Goal: Task Accomplishment & Management: Complete application form

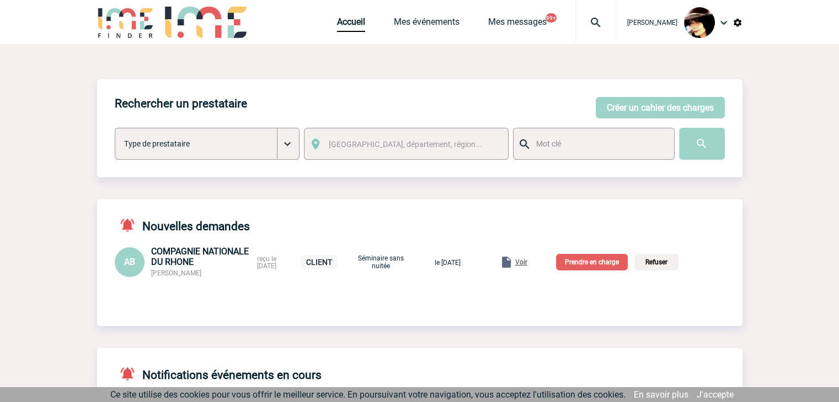
click at [527, 262] on span "Voir" at bounding box center [521, 263] width 12 height 8
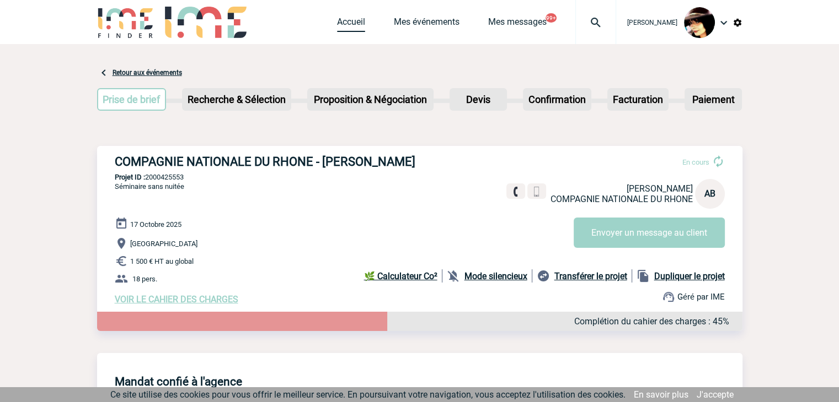
click at [346, 19] on link "Accueil" at bounding box center [351, 24] width 28 height 15
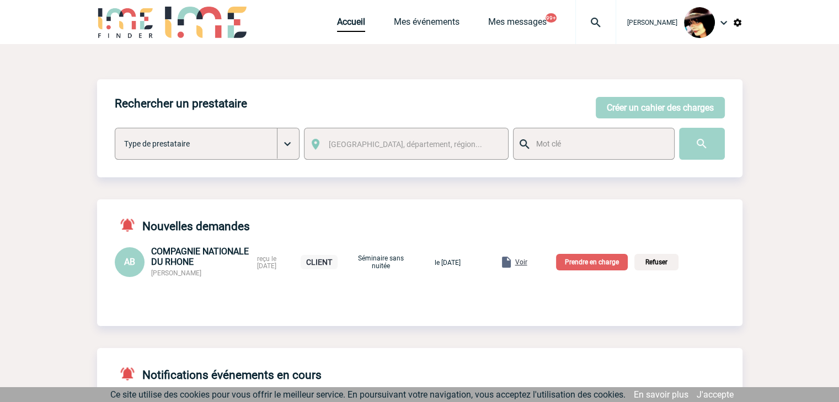
click at [592, 267] on p "Prendre en charge" at bounding box center [592, 262] width 72 height 17
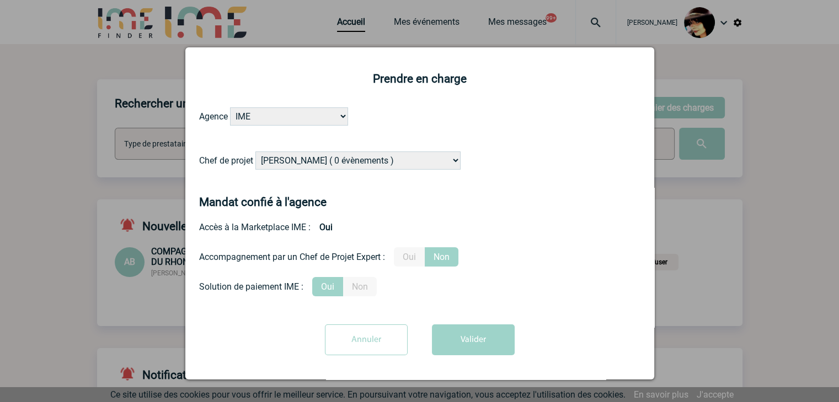
click at [363, 164] on select "Alizée VERLAGUET ( 0 évènements ) Anne-Françoise BONHOMME ( 179 évènements ) An…" at bounding box center [357, 161] width 205 height 18
click at [255, 152] on select "Alizée VERLAGUET ( 0 évènements ) Anne-Françoise BONHOMME ( 179 évènements ) An…" at bounding box center [357, 161] width 205 height 18
click at [411, 257] on label "Oui" at bounding box center [409, 257] width 31 height 19
click at [0, 0] on input "Oui" at bounding box center [0, 0] width 0 height 0
click at [356, 165] on select "Alizée VERLAGUET ( 0 évènements ) Anne-Françoise BONHOMME ( 179 évènements ) An…" at bounding box center [357, 161] width 205 height 18
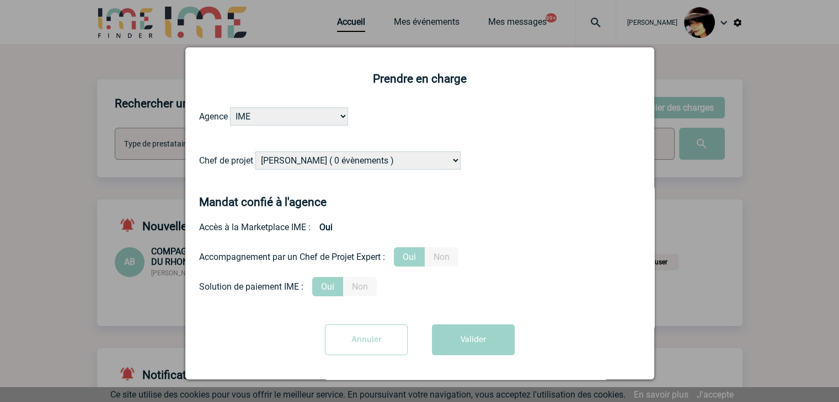
select select "122719"
click at [356, 164] on select "Alizée VERLAGUET ( 0 évènements ) Anne-Françoise BONHOMME ( 179 évènements ) An…" at bounding box center [357, 161] width 205 height 18
click at [460, 342] on button "Valider" at bounding box center [473, 340] width 83 height 31
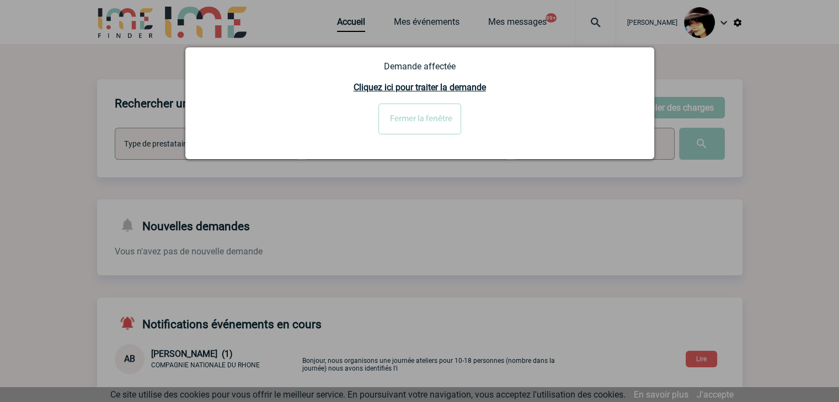
click at [417, 119] on input "Fermer la fenêtre" at bounding box center [419, 119] width 83 height 31
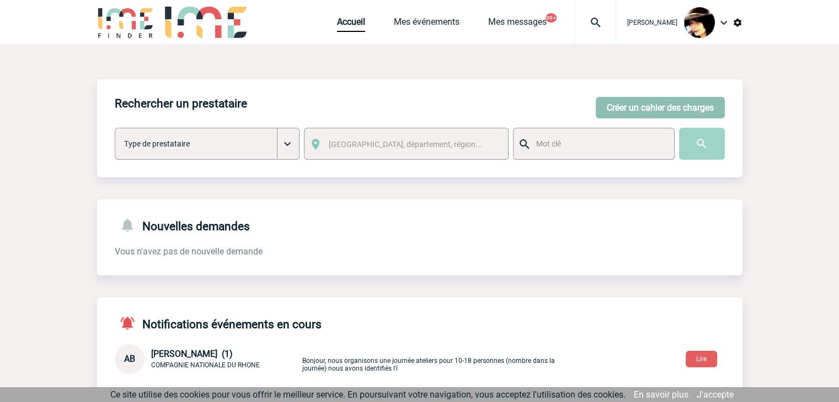
click at [612, 110] on button "Créer un cahier des charges" at bounding box center [659, 108] width 129 height 22
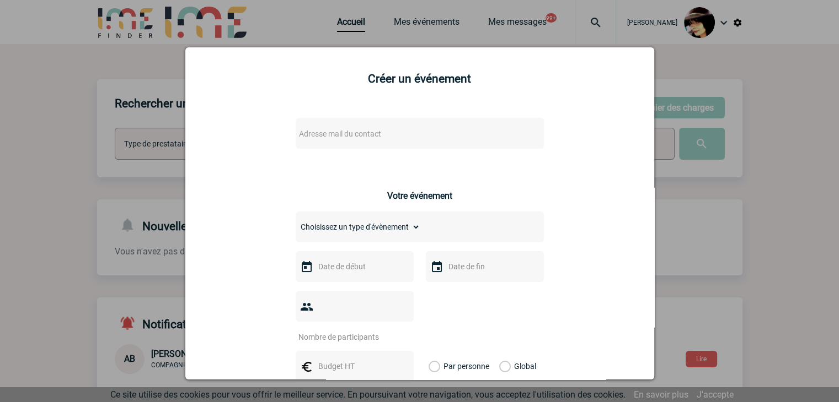
click at [361, 138] on span "Adresse mail du contact" at bounding box center [340, 134] width 82 height 9
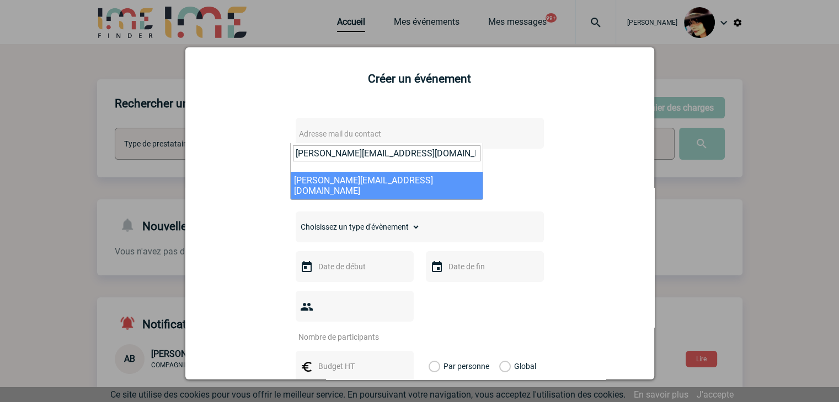
type input "Caroline.DaSilva@fr.bosch.com"
select select "101646"
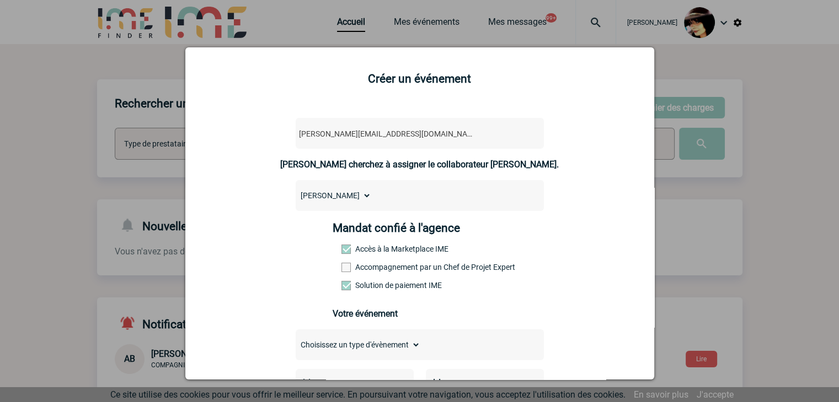
click at [341, 272] on span at bounding box center [345, 267] width 9 height 9
click at [0, 0] on input "Accompagnement par un Chef de Projet Expert" at bounding box center [0, 0] width 0 height 0
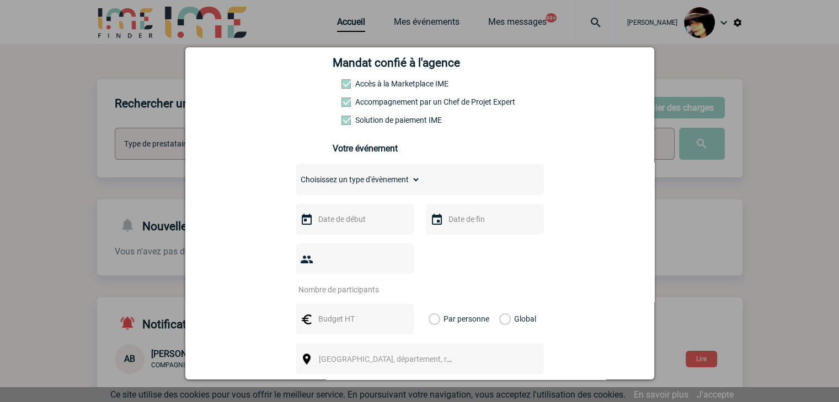
click at [315, 178] on select "Choisissez un type d'évènement Séminaire avec nuitée Séminaire sans nuitée Repa…" at bounding box center [357, 179] width 125 height 15
select select "9"
click at [295, 175] on select "Choisissez un type d'évènement Séminaire avec nuitée Séminaire sans nuitée Repa…" at bounding box center [357, 179] width 125 height 15
click at [337, 227] on input "text" at bounding box center [353, 219] width 76 height 14
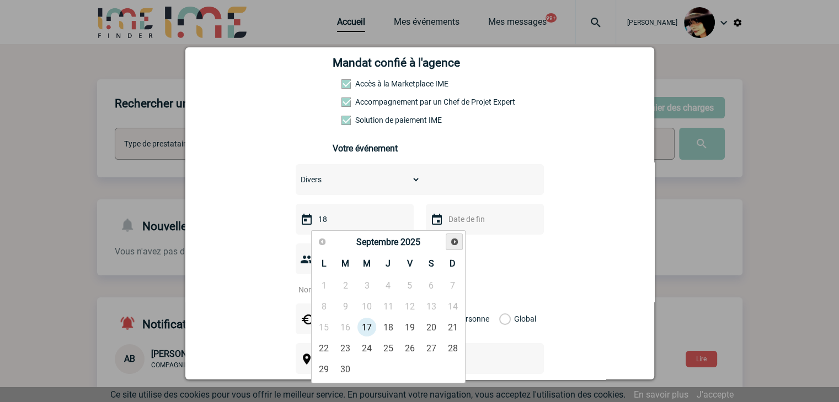
type input "18"
click at [373, 325] on link "15" at bounding box center [367, 328] width 20 height 20
type input "15-10-2025"
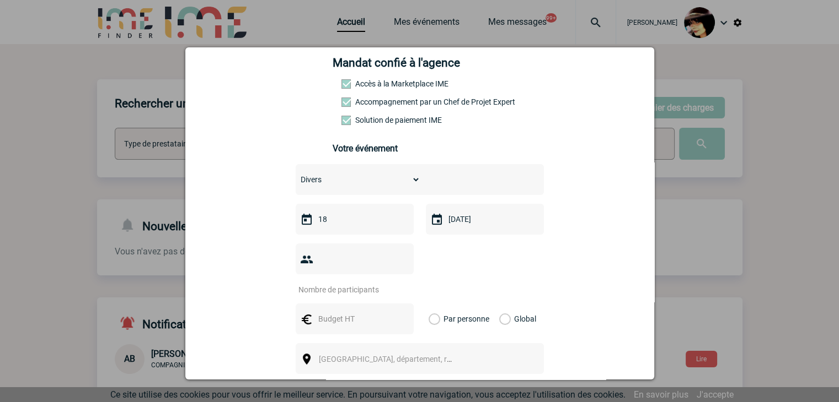
click at [357, 215] on div "18" at bounding box center [354, 219] width 118 height 31
click at [356, 224] on input "18" at bounding box center [353, 219] width 76 height 14
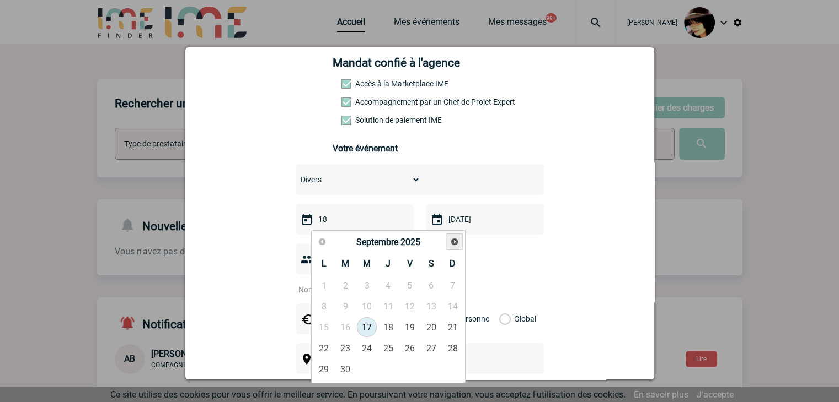
click at [453, 241] on span "Suivant" at bounding box center [454, 242] width 9 height 9
click at [368, 323] on link "15" at bounding box center [367, 328] width 20 height 20
type input "15-10-2025"
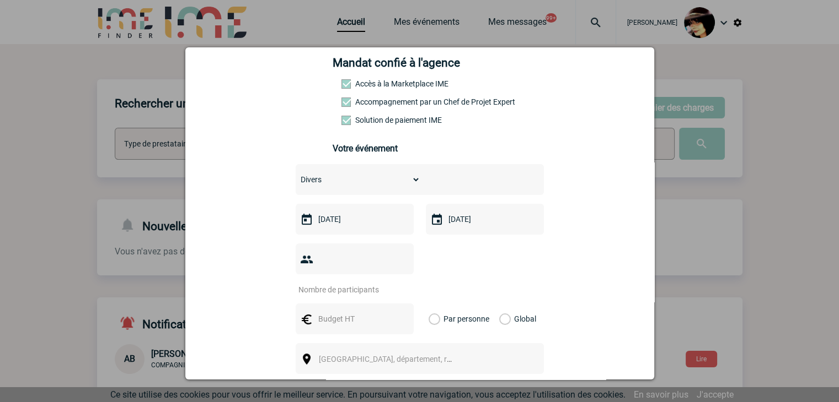
click at [462, 227] on input "15-10-2025" at bounding box center [483, 219] width 76 height 14
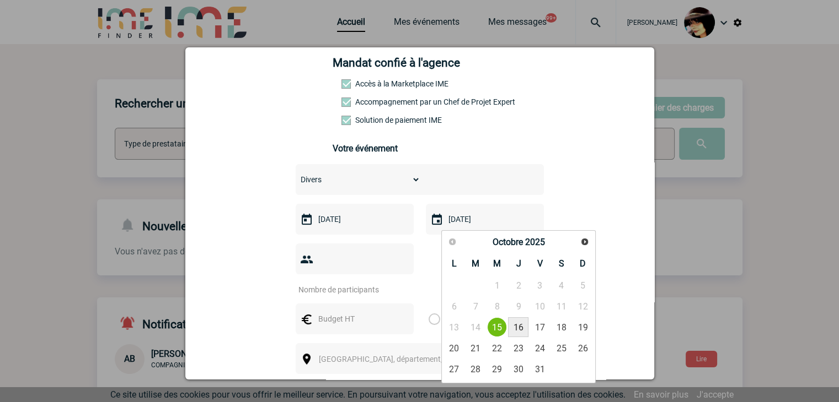
click at [515, 329] on link "16" at bounding box center [518, 328] width 20 height 20
type input "16-10-2025"
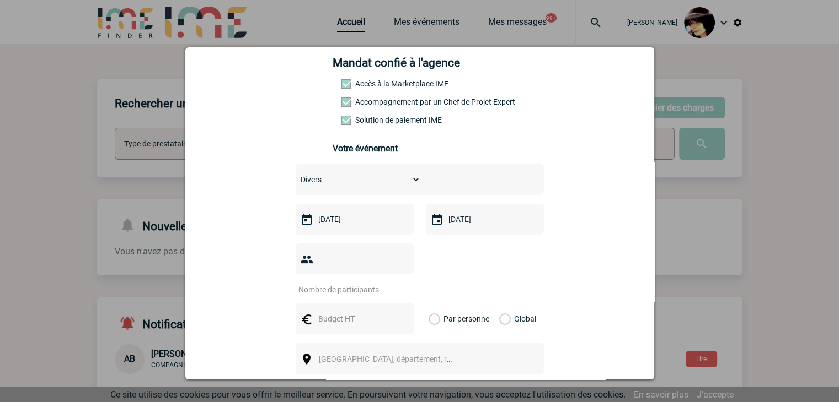
click at [331, 283] on input "number" at bounding box center [347, 290] width 104 height 14
type input "18"
click at [474, 227] on input "16-10-2025" at bounding box center [483, 219] width 76 height 14
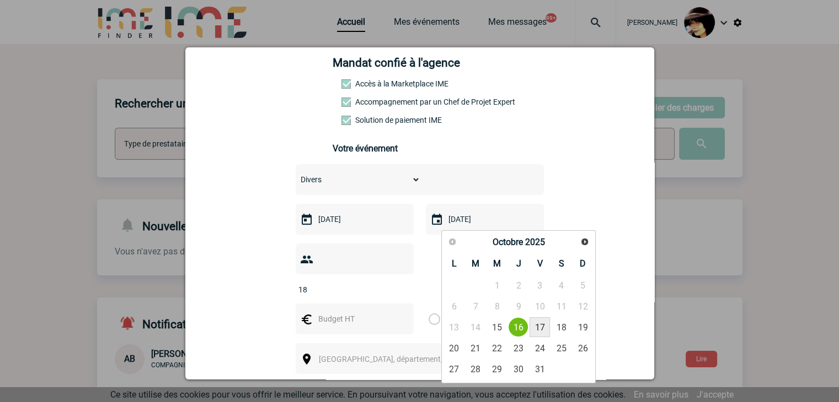
click at [538, 330] on link "17" at bounding box center [539, 328] width 20 height 20
type input "17-10-2025"
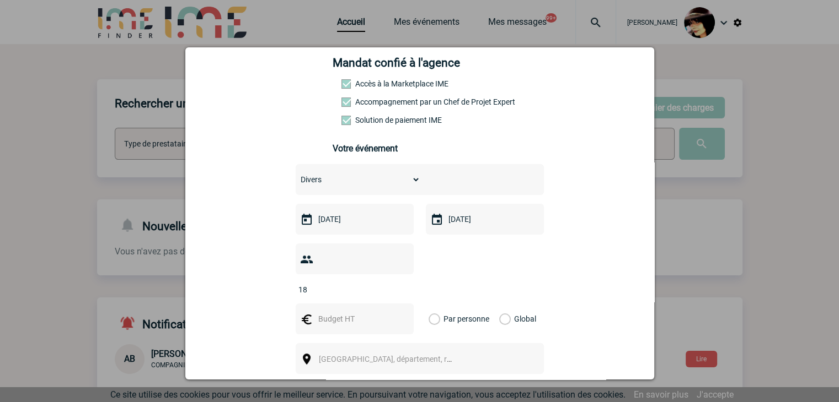
drag, startPoint x: 327, startPoint y: 299, endPoint x: 328, endPoint y: 292, distance: 6.6
click at [327, 312] on input "text" at bounding box center [353, 319] width 76 height 14
type input "3000"
click at [499, 304] on label "Global" at bounding box center [502, 319] width 7 height 31
click at [0, 0] on input "Global" at bounding box center [0, 0] width 0 height 0
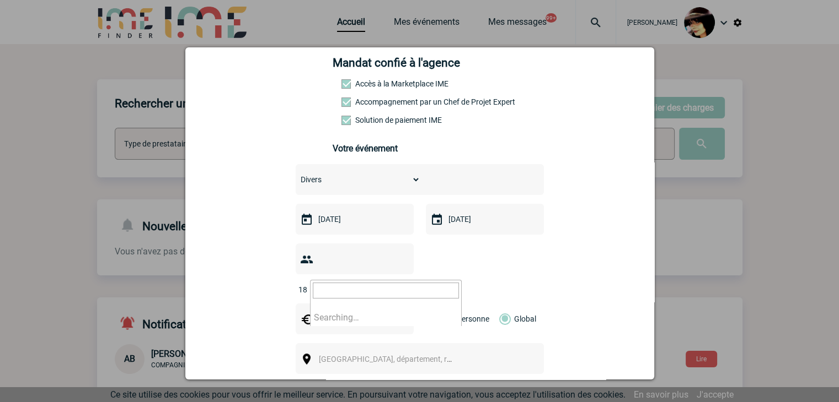
click at [362, 355] on span "[GEOGRAPHIC_DATA], département, région..." at bounding box center [395, 359] width 153 height 9
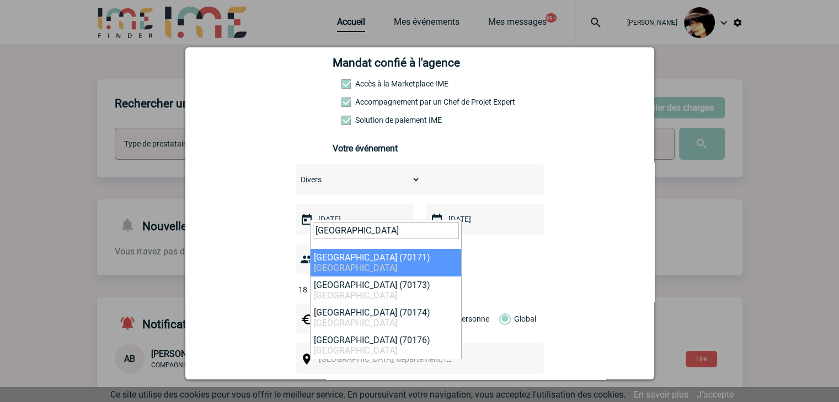
type input "Stuttgart"
select select "313259"
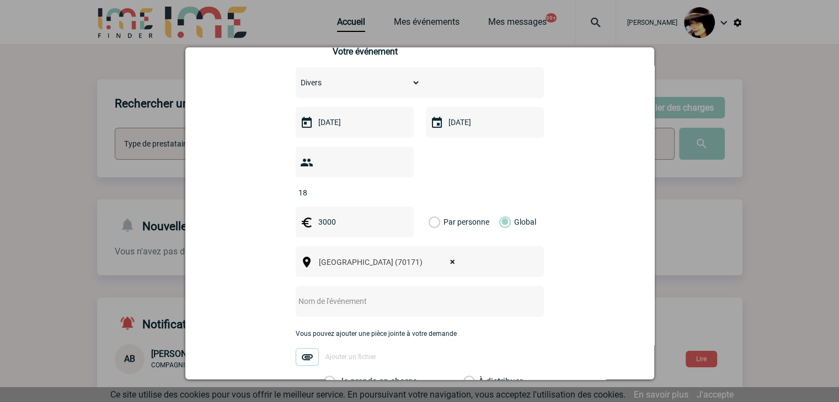
scroll to position [276, 0]
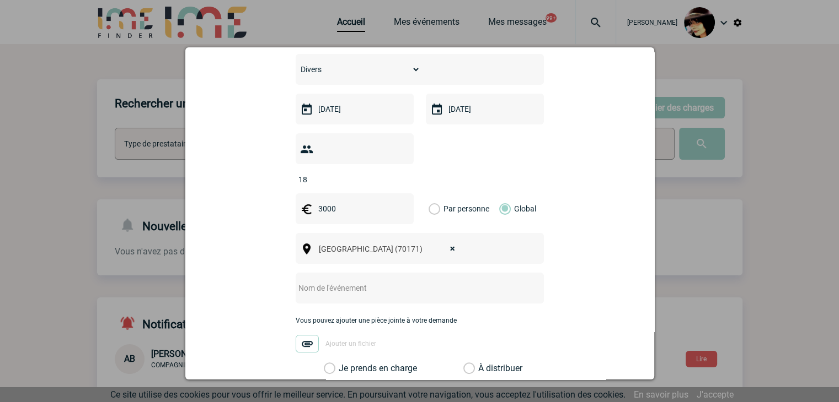
click at [327, 278] on div at bounding box center [419, 288] width 248 height 31
click at [372, 281] on input "text" at bounding box center [404, 288] width 219 height 14
paste input "Stuttgart 15 au 17 octobre 2025"
type input "Stuttgart 15 au 17 octobre 2025"
click at [464, 363] on label "À distribuer" at bounding box center [469, 368] width 12 height 11
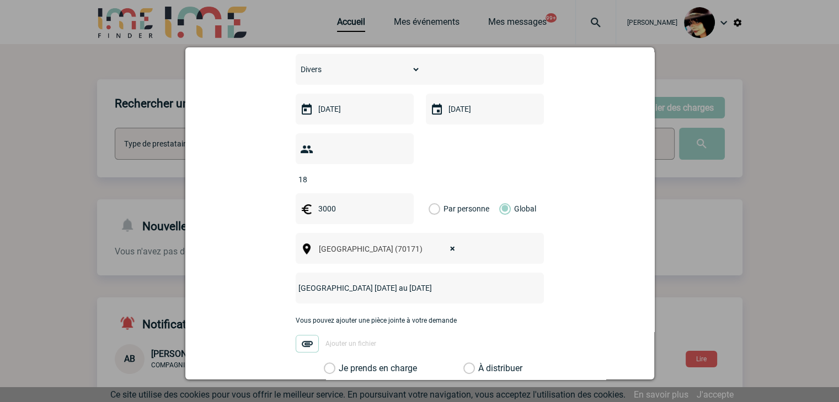
click at [0, 0] on input "À distribuer" at bounding box center [0, 0] width 0 height 0
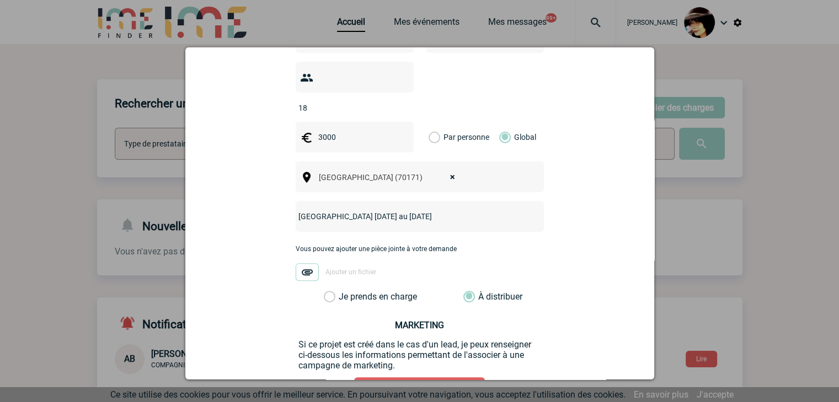
scroll to position [415, 0]
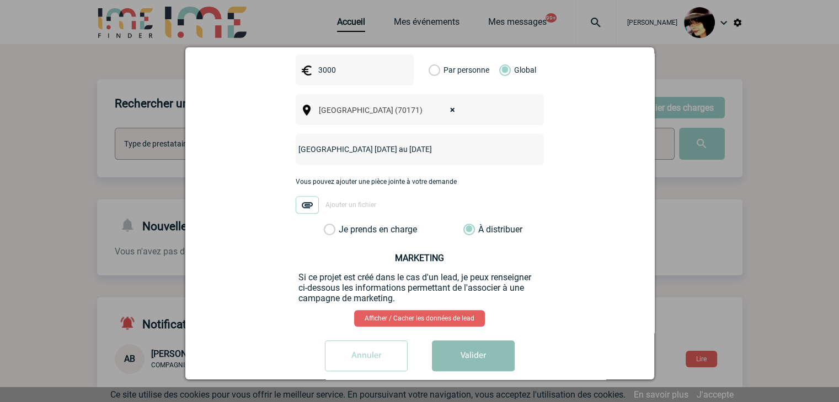
click at [480, 341] on button "Valider" at bounding box center [473, 356] width 83 height 31
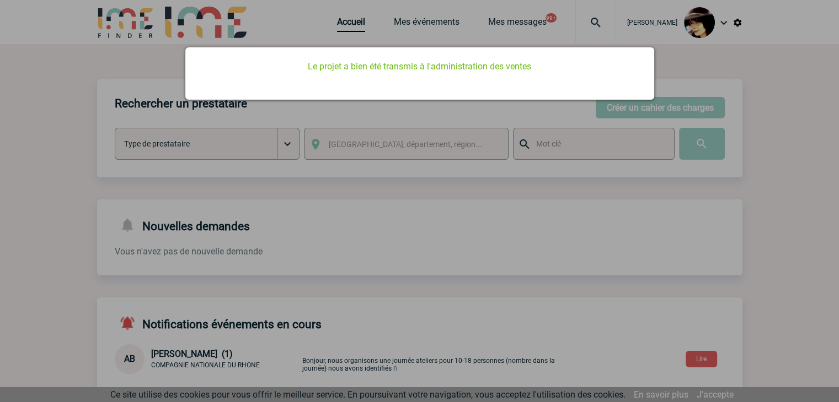
scroll to position [0, 0]
drag, startPoint x: 396, startPoint y: 250, endPoint x: 339, endPoint y: 111, distance: 150.1
click at [396, 249] on div at bounding box center [419, 201] width 839 height 402
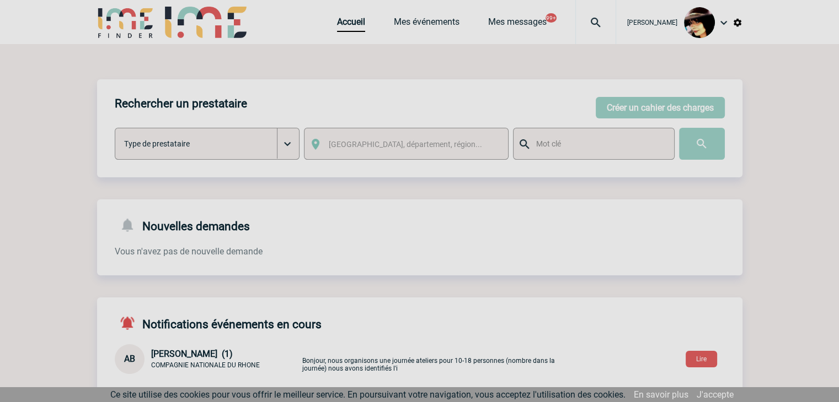
click at [333, 25] on div at bounding box center [419, 201] width 839 height 402
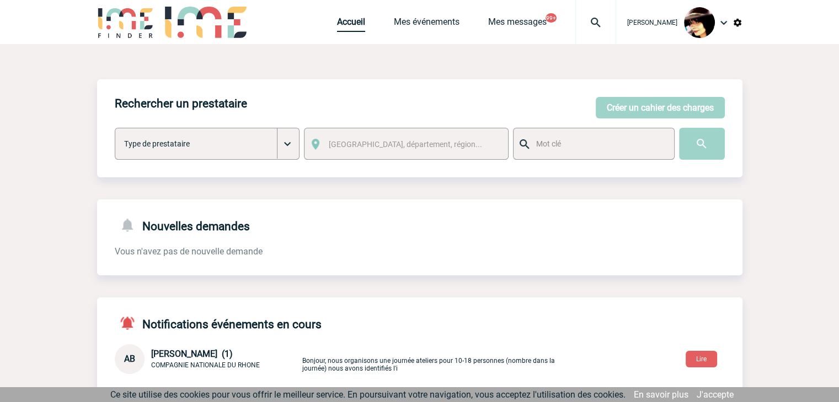
click at [345, 27] on link "Accueil" at bounding box center [351, 24] width 28 height 15
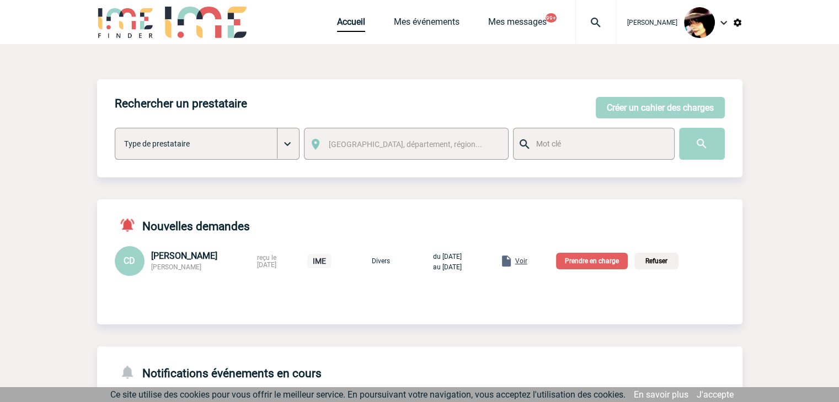
click at [527, 262] on span "Voir" at bounding box center [521, 261] width 12 height 8
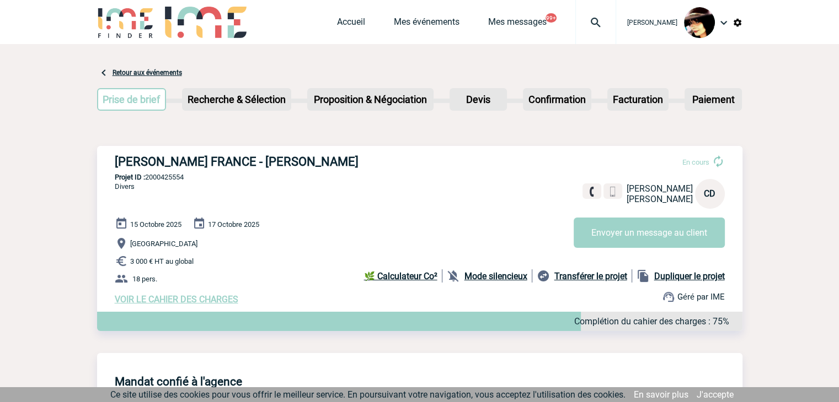
click at [342, 20] on link "Accueil" at bounding box center [351, 24] width 28 height 15
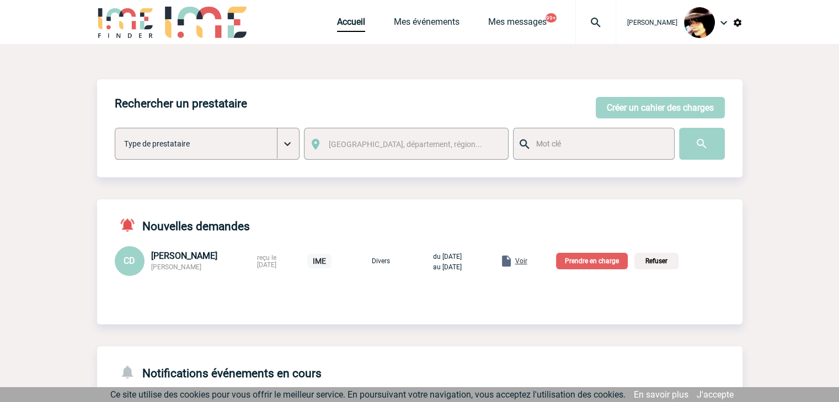
click at [625, 258] on p "Prendre en charge" at bounding box center [592, 261] width 72 height 17
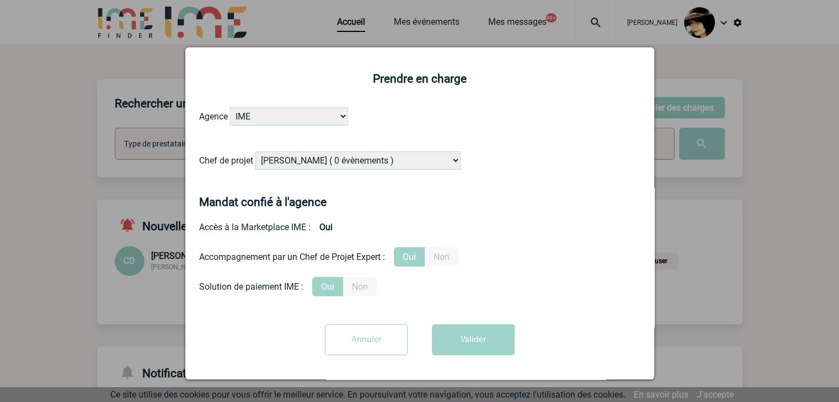
click at [327, 160] on select "Alizée VERLAGUET ( 0 évènements ) Anne-Françoise BONHOMME ( 179 évènements ) An…" at bounding box center [357, 161] width 205 height 18
select select "131235"
drag, startPoint x: 337, startPoint y: 158, endPoint x: 351, endPoint y: 159, distance: 13.9
click at [337, 158] on select "Alizée VERLAGUET ( 0 évènements ) Anne-Françoise BONHOMME ( 179 évènements ) An…" at bounding box center [357, 161] width 205 height 18
click at [450, 340] on button "Valider" at bounding box center [473, 340] width 83 height 31
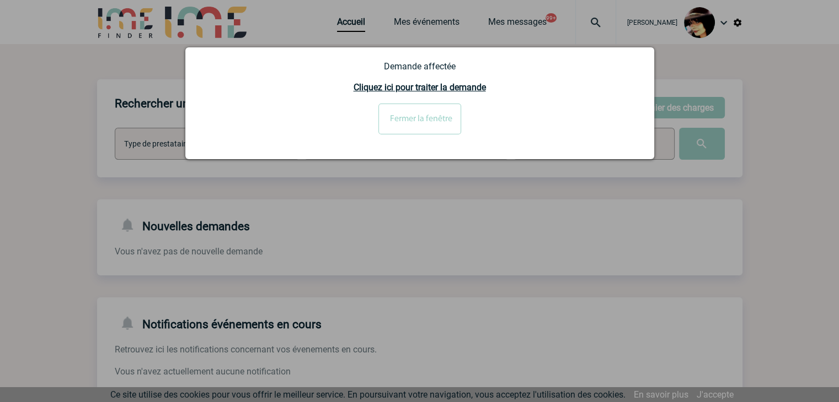
click at [404, 119] on input "Fermer la fenêtre" at bounding box center [419, 119] width 83 height 31
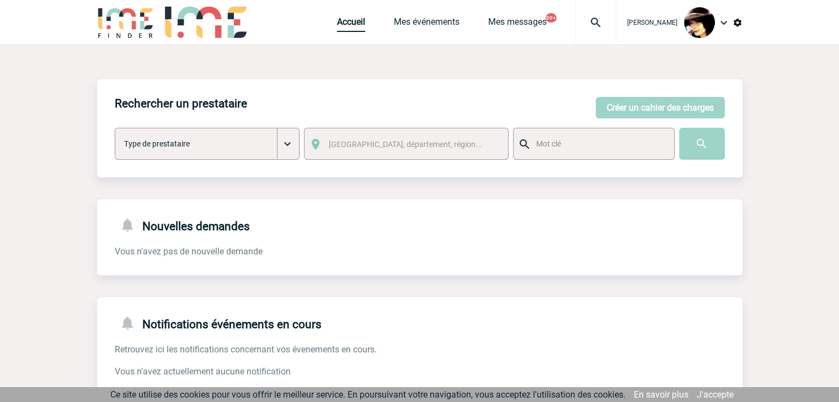
click at [342, 24] on link "Accueil" at bounding box center [351, 24] width 28 height 15
